Goal: Communication & Community: Participate in discussion

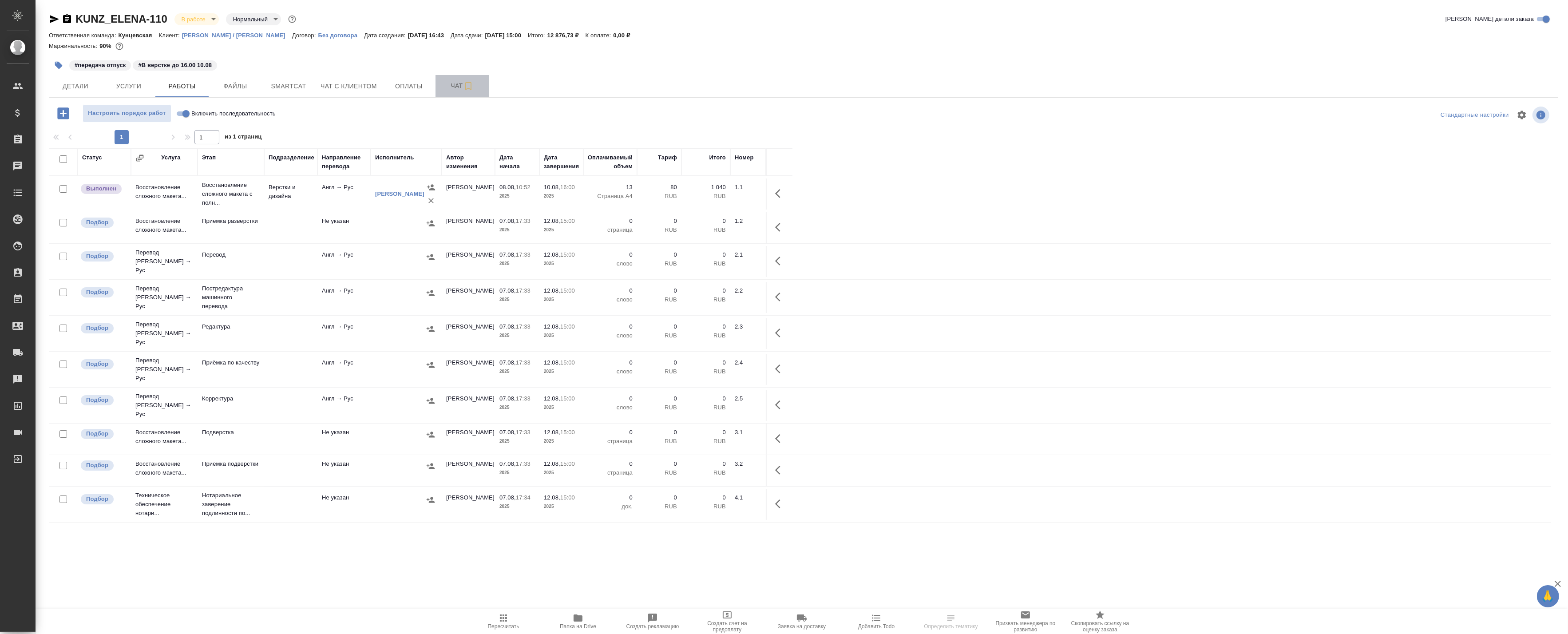
click at [450, 91] on span "Чат" at bounding box center [462, 86] width 43 height 11
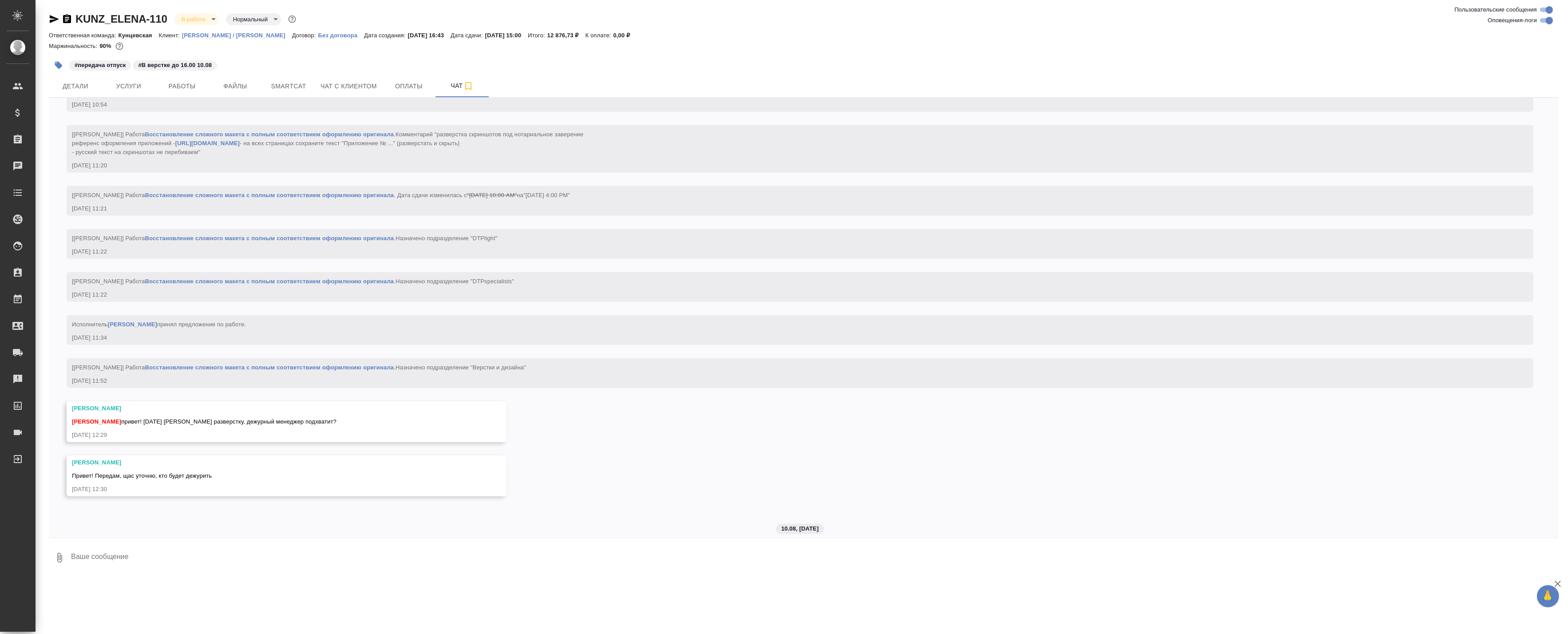
scroll to position [1822, 0]
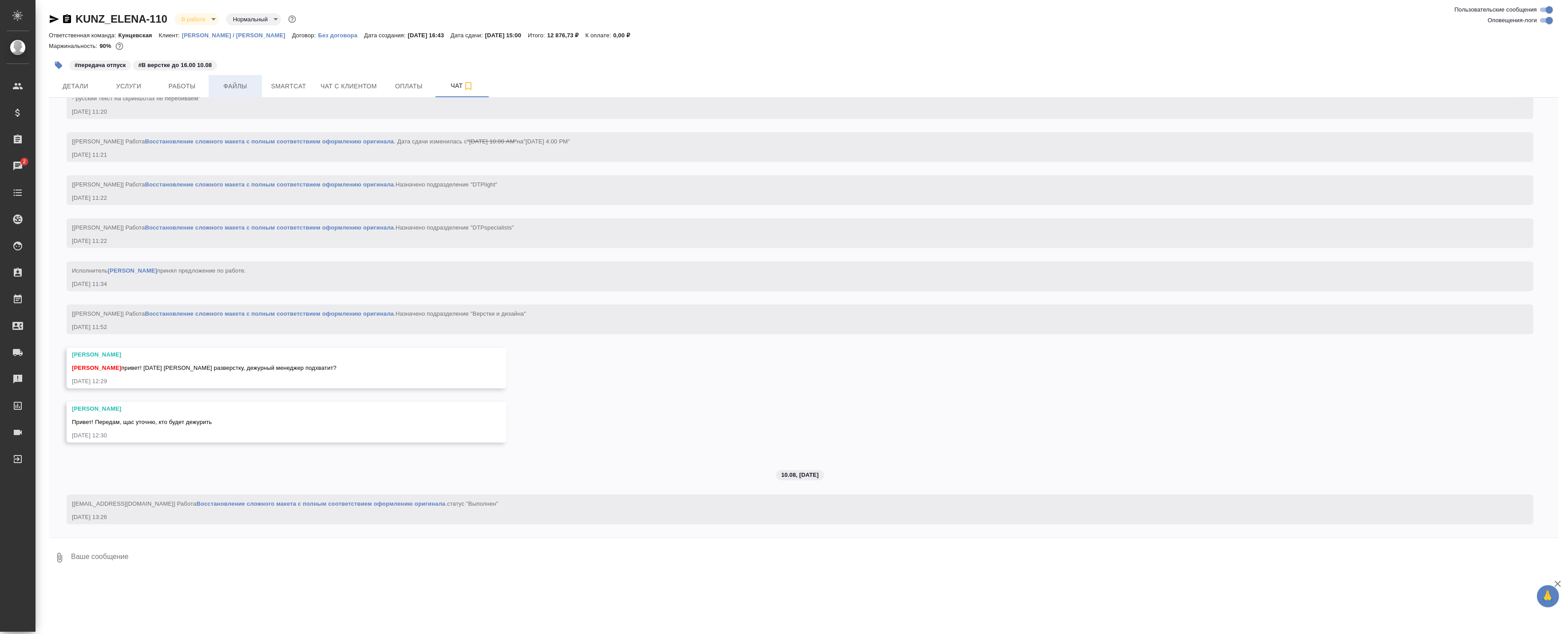
click at [248, 86] on span "Файлы" at bounding box center [236, 86] width 43 height 11
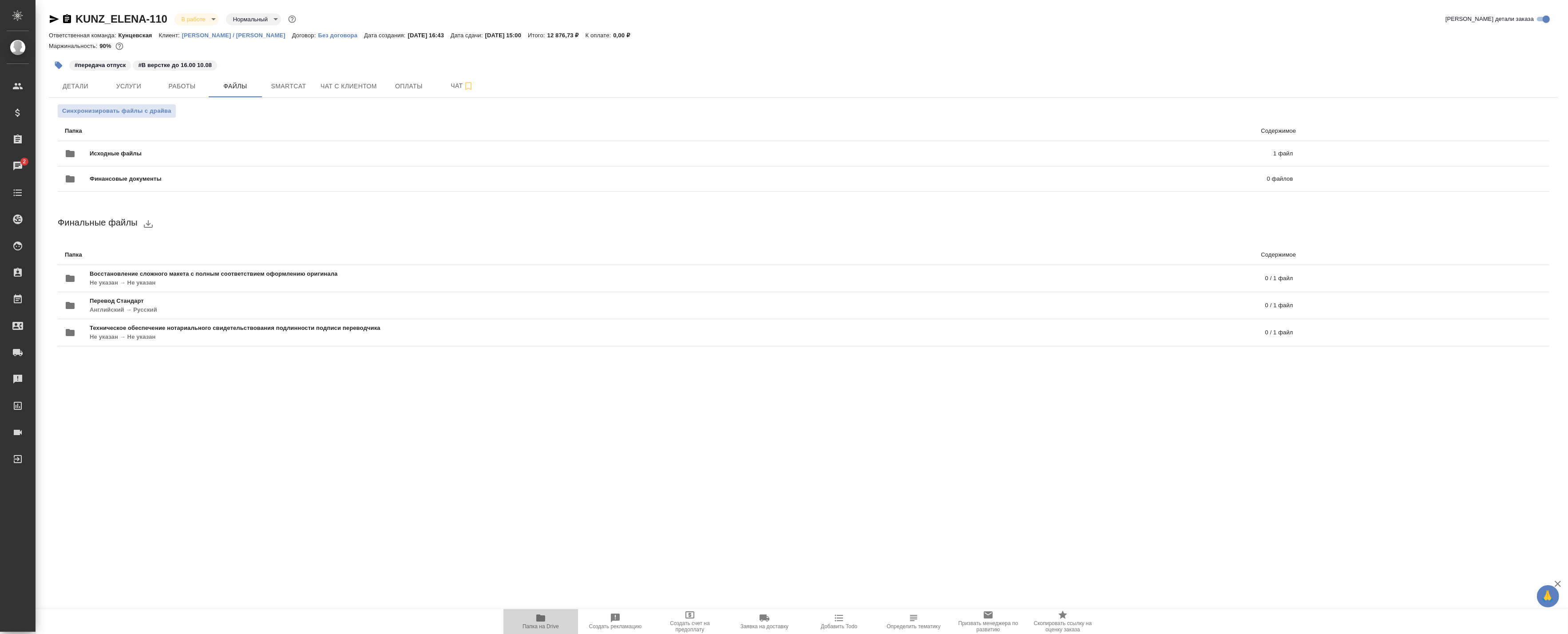
click at [555, 621] on span "Папка на Drive" at bounding box center [541, 621] width 64 height 17
click at [145, 85] on span "Услуги" at bounding box center [128, 86] width 43 height 11
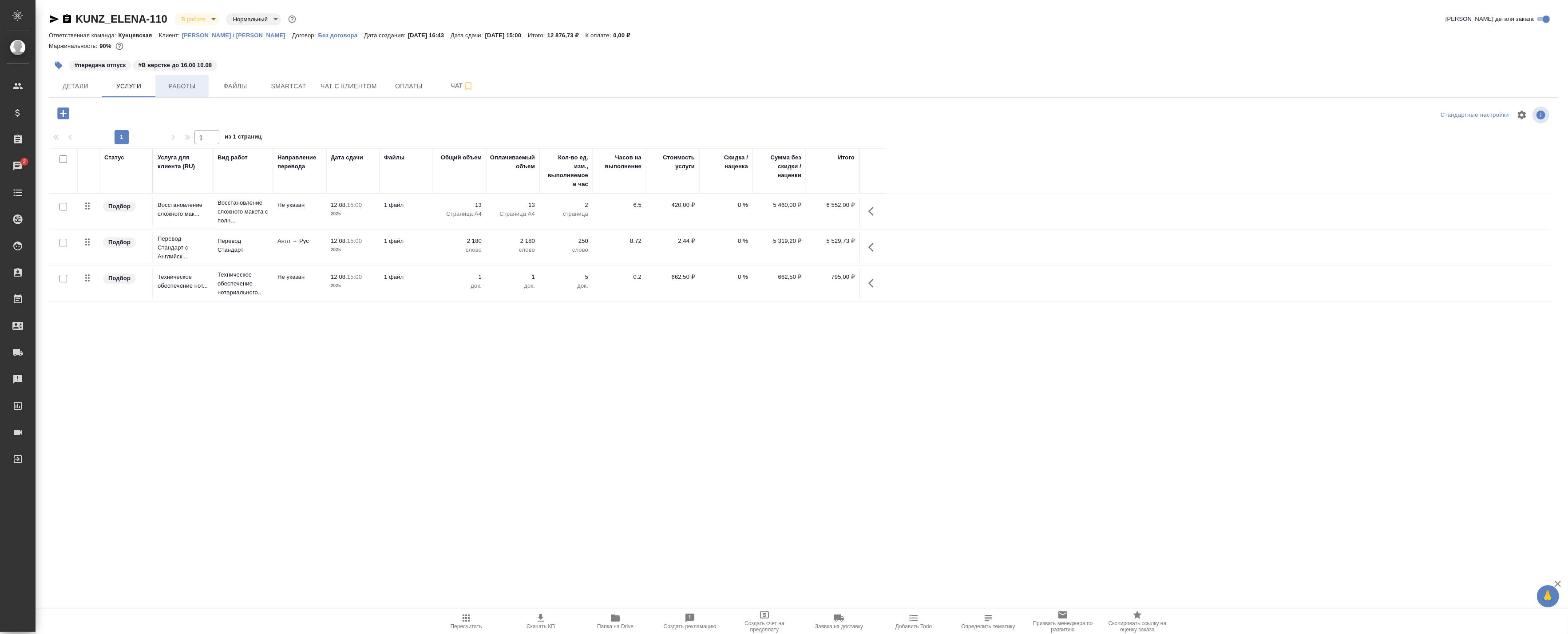
click at [166, 85] on span "Работы" at bounding box center [182, 86] width 43 height 11
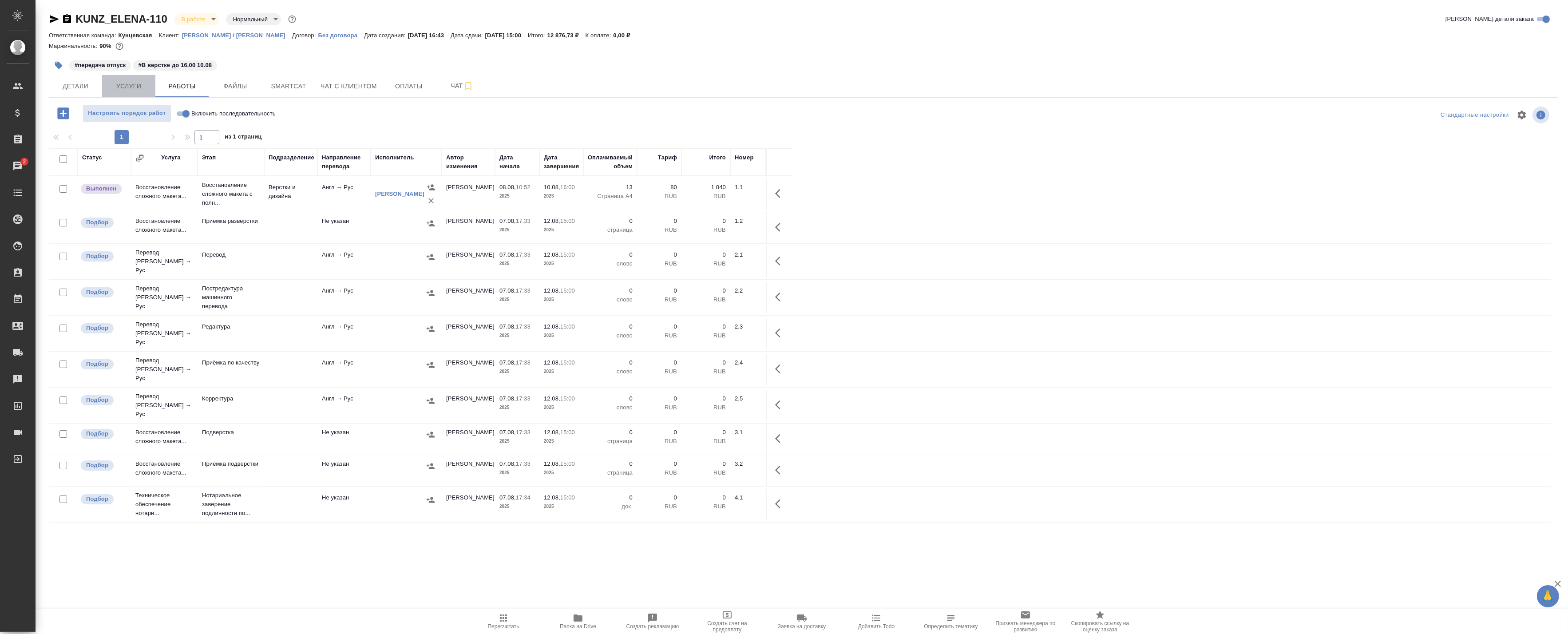
click at [136, 83] on span "Услуги" at bounding box center [128, 86] width 43 height 11
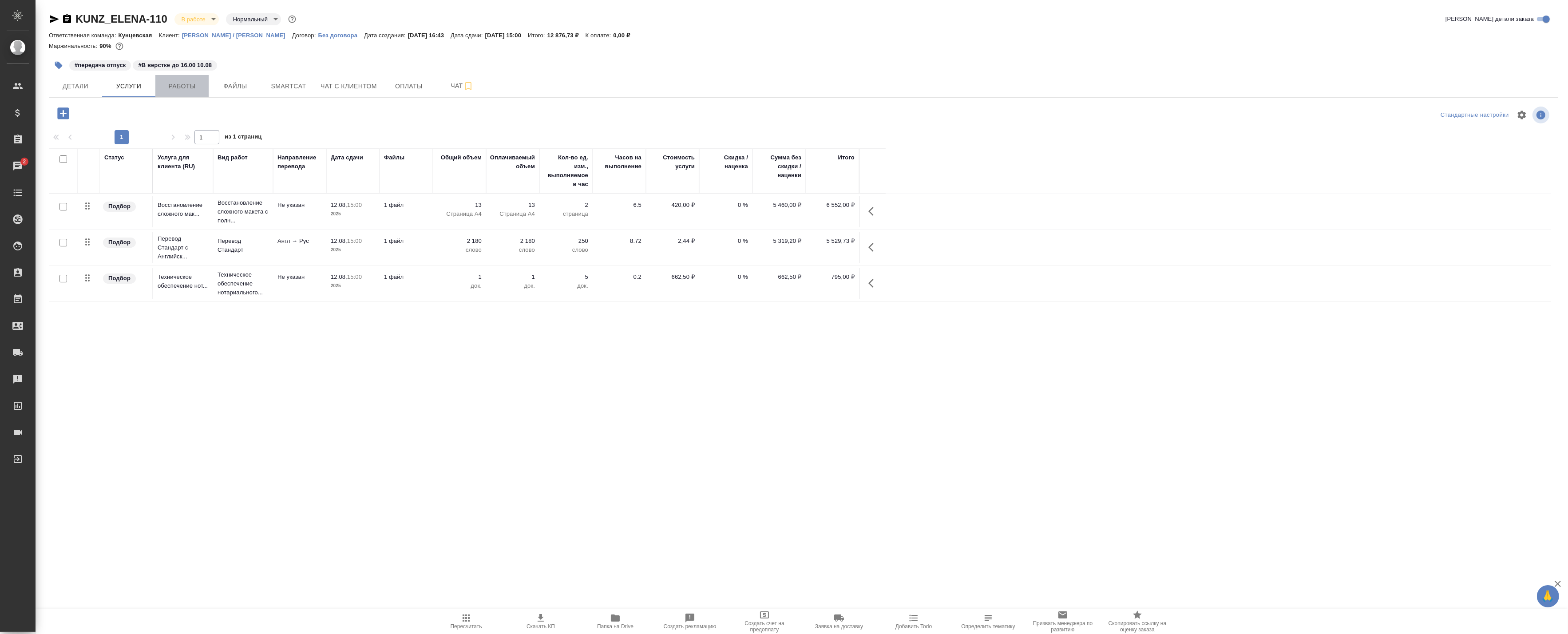
click at [169, 85] on span "Работы" at bounding box center [182, 86] width 43 height 11
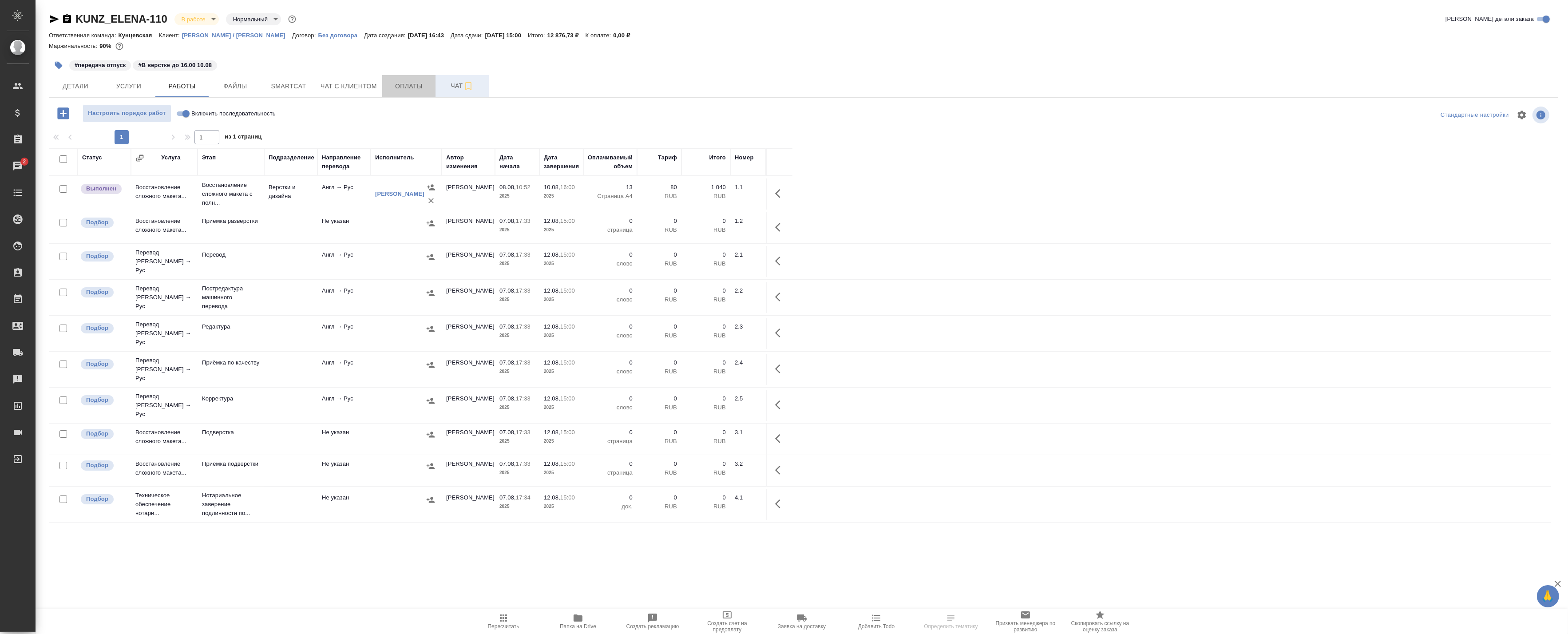
click at [435, 91] on div "Детали Услуги Работы Файлы Smartcat Чат с клиентом Оплаты Чат" at bounding box center [803, 86] width 1510 height 22
click at [447, 89] on span "Чат" at bounding box center [462, 86] width 43 height 11
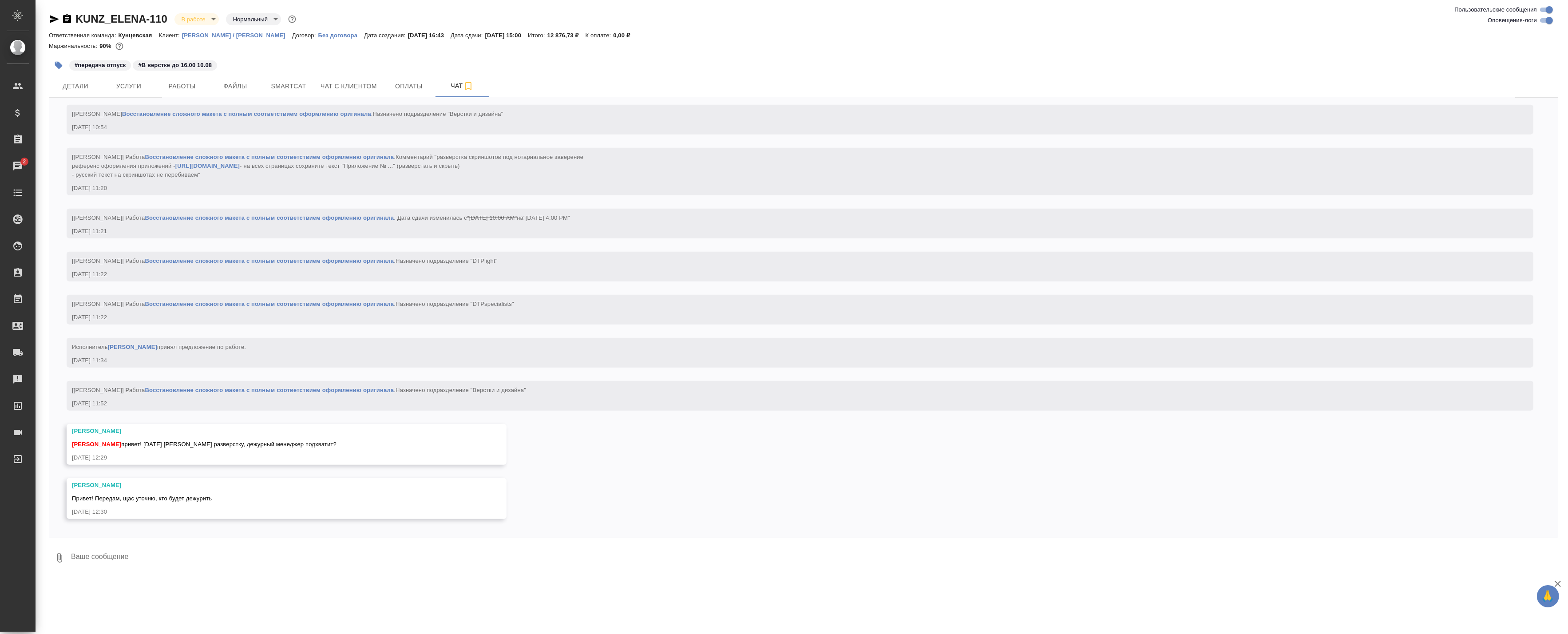
scroll to position [1865, 0]
